Goal: Task Accomplishment & Management: Complete application form

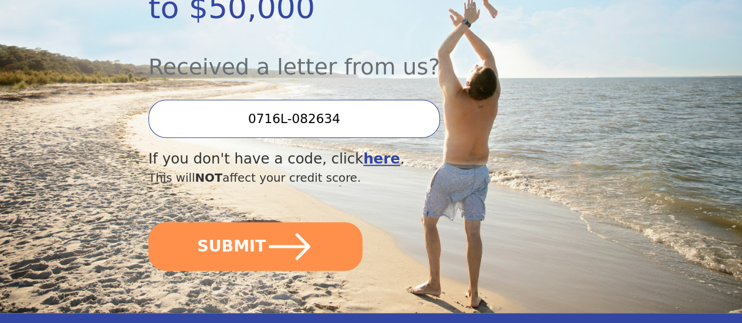
scroll to position [352, 0]
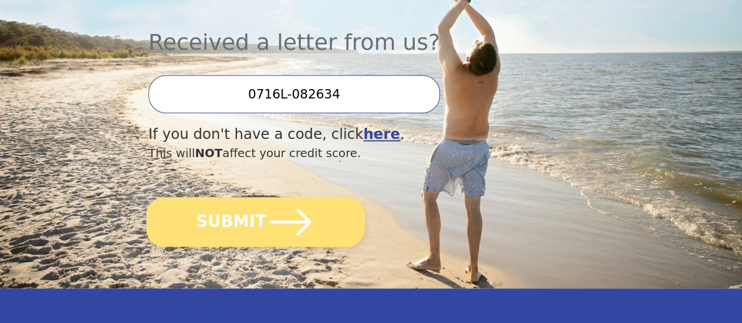
click at [290, 232] on icon "submit" at bounding box center [290, 222] width 49 height 49
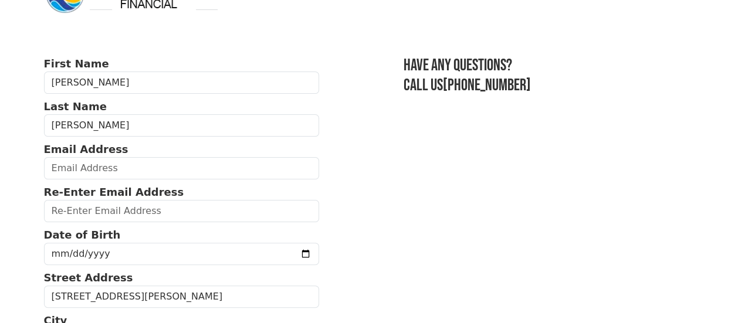
scroll to position [59, 0]
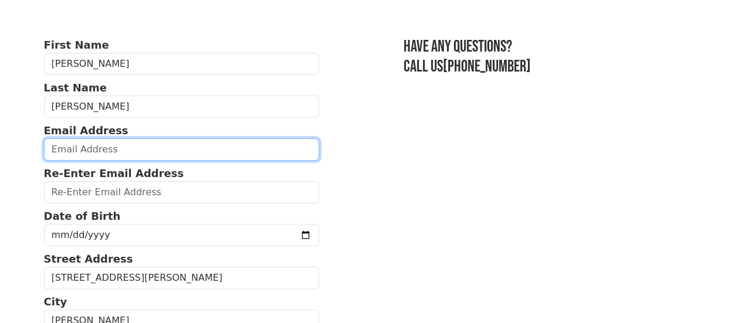
click at [76, 152] on input "email" at bounding box center [182, 149] width 276 height 22
type input "[EMAIL_ADDRESS][DOMAIN_NAME]"
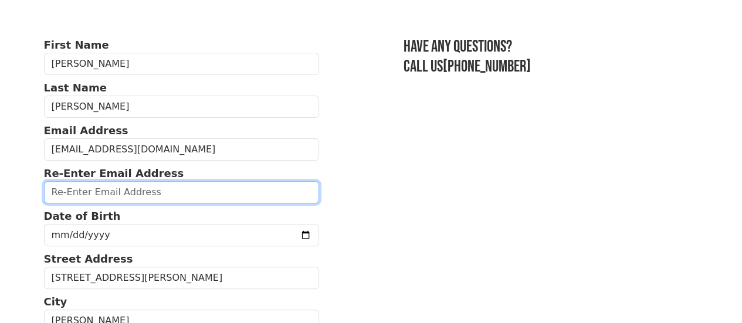
click at [84, 196] on input "email" at bounding box center [182, 192] width 276 height 22
type input "[EMAIL_ADDRESS][DOMAIN_NAME]"
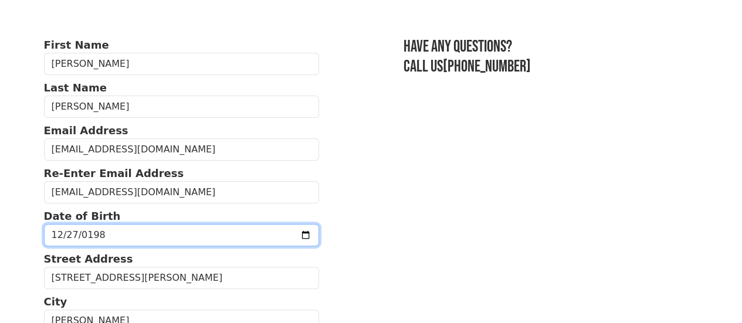
type input "[DATE]"
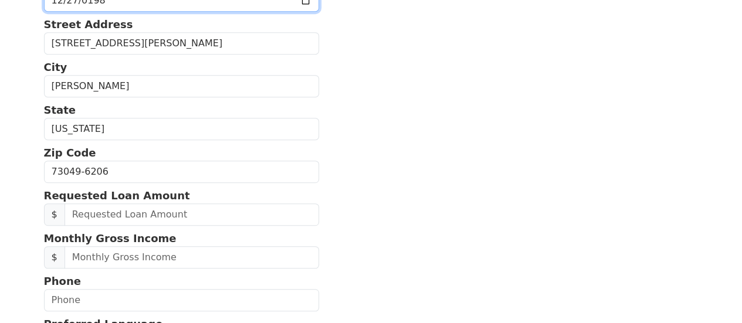
scroll to position [469, 0]
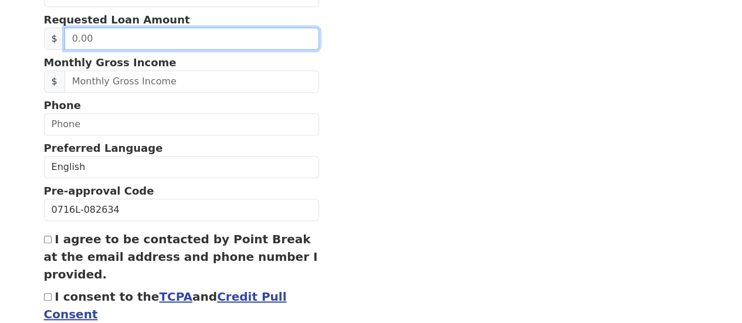
click at [150, 50] on input "text" at bounding box center [191, 39] width 254 height 22
drag, startPoint x: 111, startPoint y: 48, endPoint x: 60, endPoint y: 52, distance: 51.1
click at [60, 50] on div "$" at bounding box center [182, 39] width 276 height 22
type input "30,000.00"
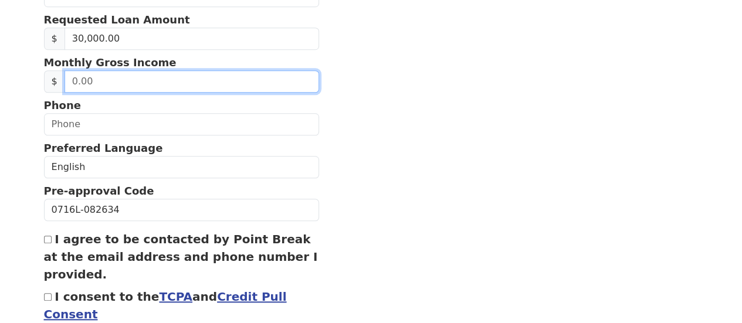
click at [99, 93] on input "text" at bounding box center [191, 81] width 254 height 22
drag, startPoint x: 98, startPoint y: 98, endPoint x: 63, endPoint y: 97, distance: 35.2
click at [64, 93] on input "text" at bounding box center [191, 81] width 254 height 22
type input "13,500.00"
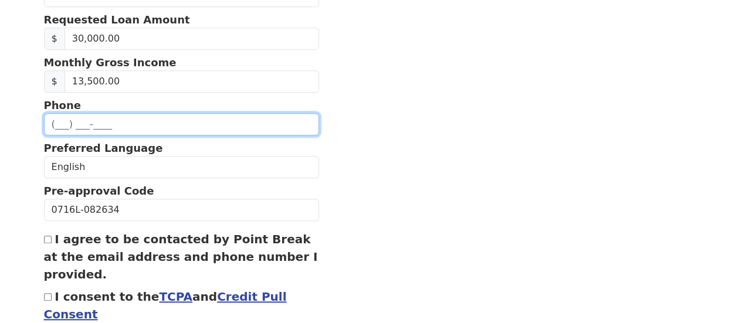
click at [54, 135] on input "text" at bounding box center [182, 124] width 276 height 22
type input "[PHONE_NUMBER]"
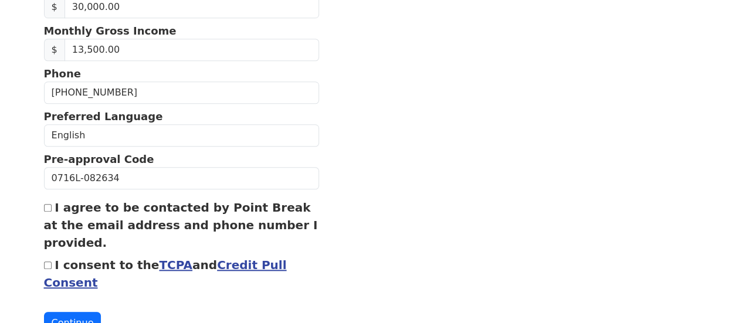
scroll to position [528, 0]
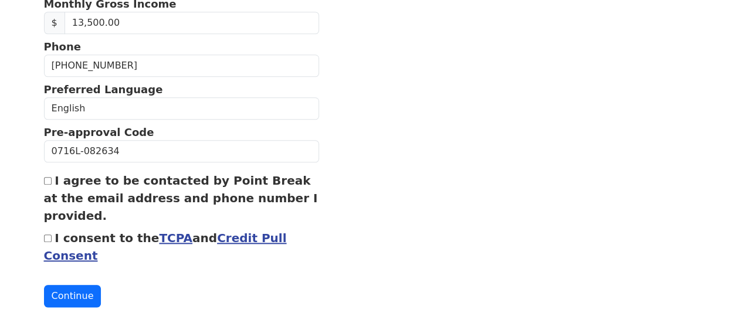
click at [49, 205] on div "I agree to be contacted by Point Break at the email address and phone number I …" at bounding box center [182, 198] width 276 height 53
click at [49, 193] on div "I agree to be contacted by Point Break at the email address and phone number I …" at bounding box center [182, 198] width 276 height 53
click at [46, 185] on input "I agree to be contacted by Point Break at the email address and phone number I …" at bounding box center [48, 181] width 8 height 8
checkbox input "true"
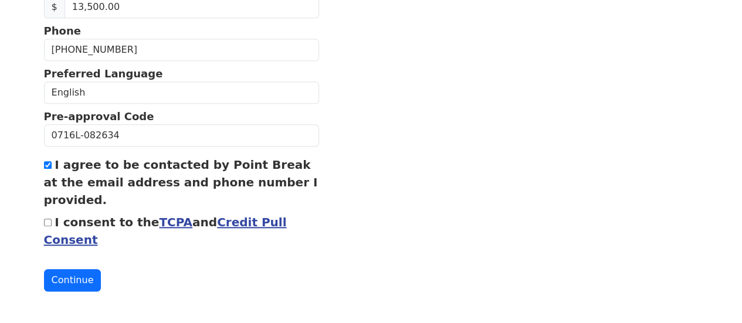
scroll to position [567, 0]
click at [47, 219] on input "I consent to the TCPA and Credit Pull Consent" at bounding box center [48, 223] width 8 height 8
checkbox input "true"
click at [66, 273] on button "Continue" at bounding box center [72, 280] width 57 height 22
